Goal: Navigation & Orientation: Find specific page/section

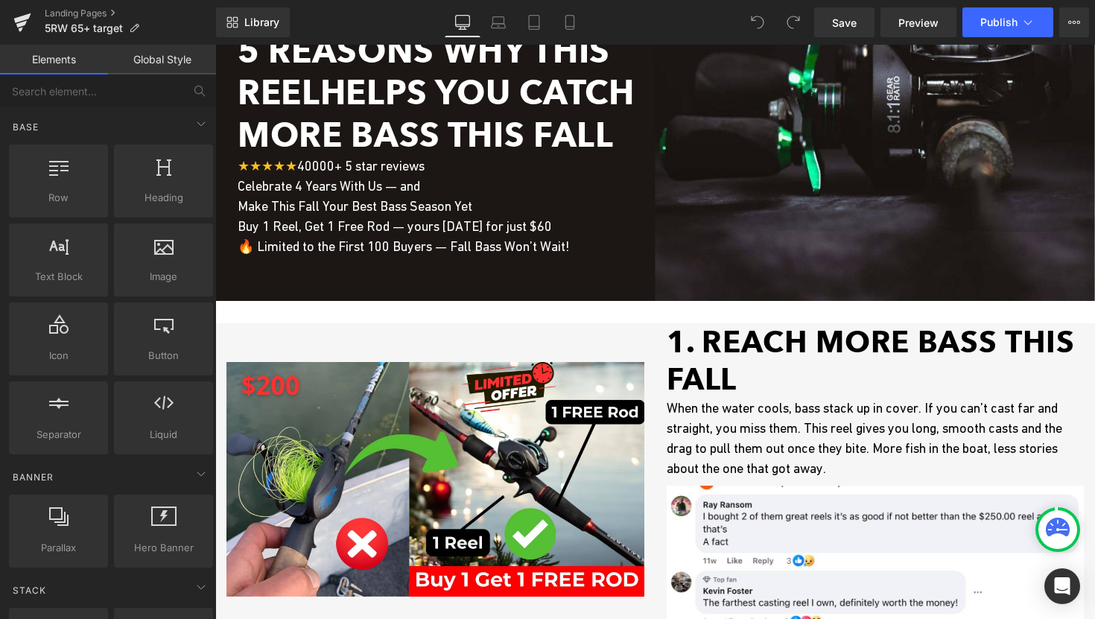
scroll to position [150, 0]
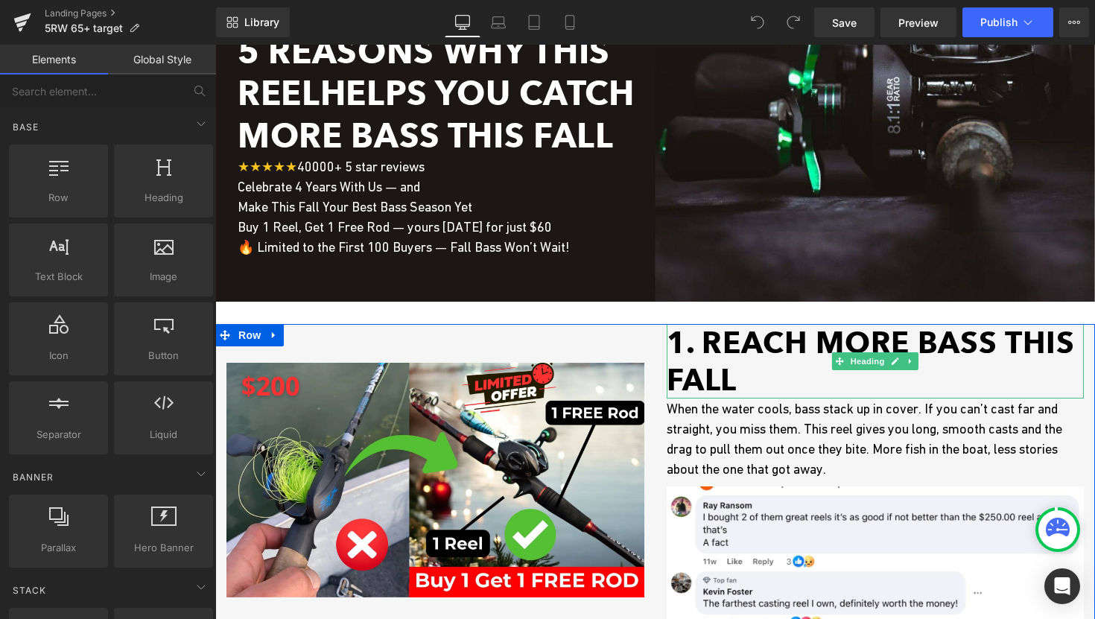
click at [738, 358] on h1 "1. Reach More Bass This Fall" at bounding box center [876, 361] width 418 height 74
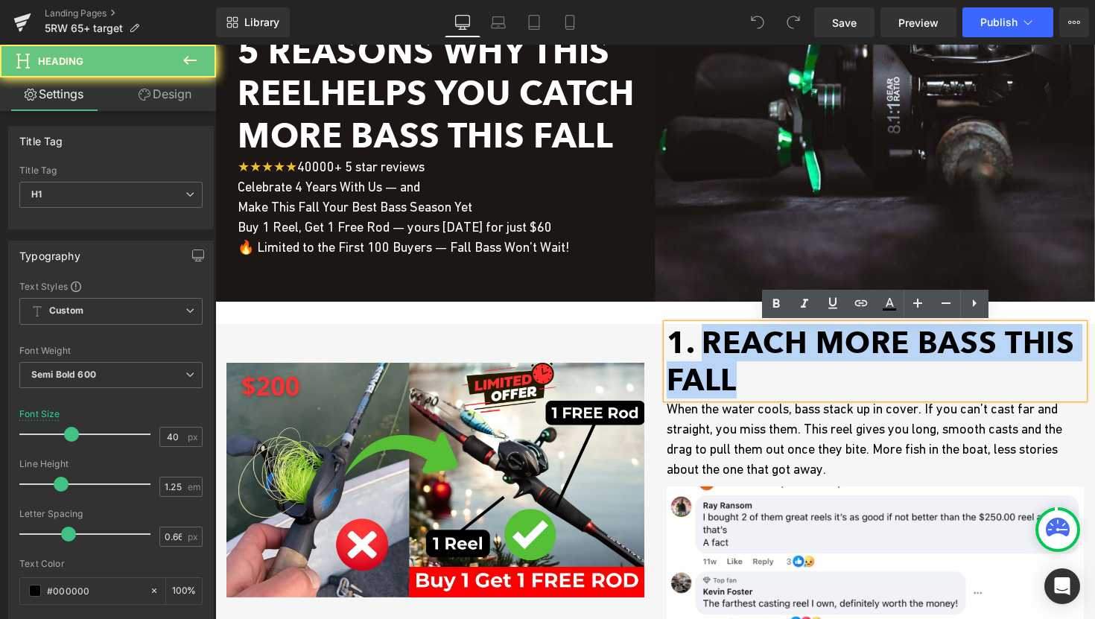
drag, startPoint x: 708, startPoint y: 340, endPoint x: 752, endPoint y: 385, distance: 62.7
click at [744, 375] on h1 "1. Reach More Bass This Fall" at bounding box center [876, 361] width 418 height 74
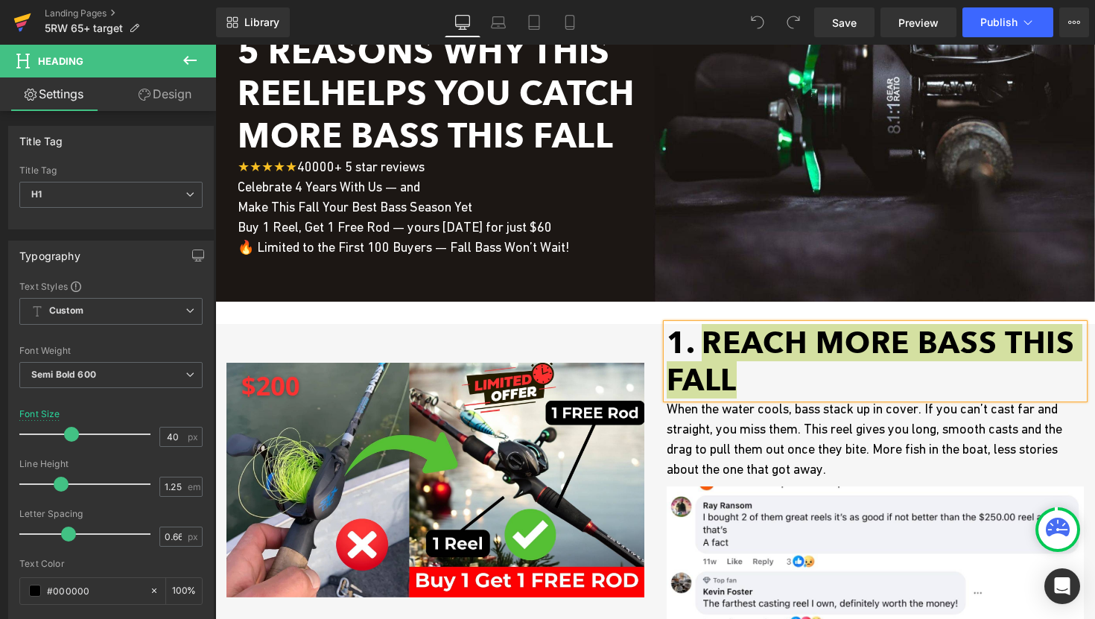
click at [17, 19] on icon at bounding box center [22, 18] width 17 height 10
